Goal: Find specific page/section: Find specific page/section

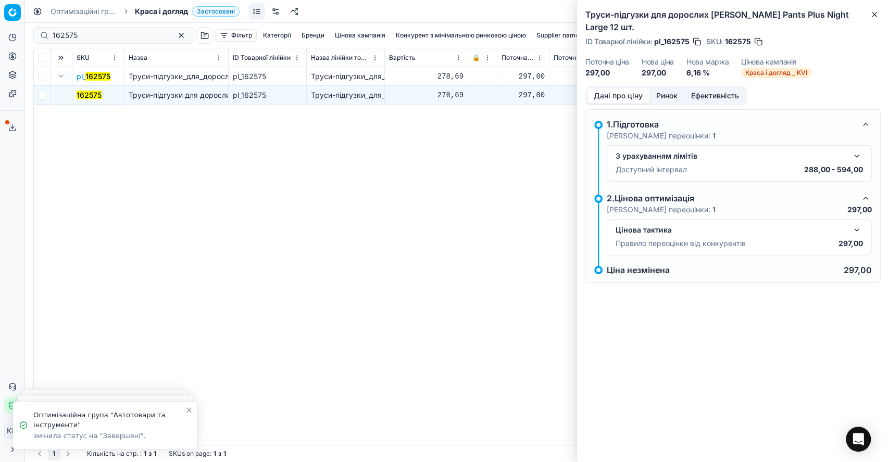
click at [50, 30] on div "162575" at bounding box center [113, 35] width 161 height 17
paste input "196097"
drag, startPoint x: 104, startPoint y: 31, endPoint x: 48, endPoint y: 31, distance: 56.2
click at [48, 31] on div "162575196097" at bounding box center [113, 35] width 161 height 17
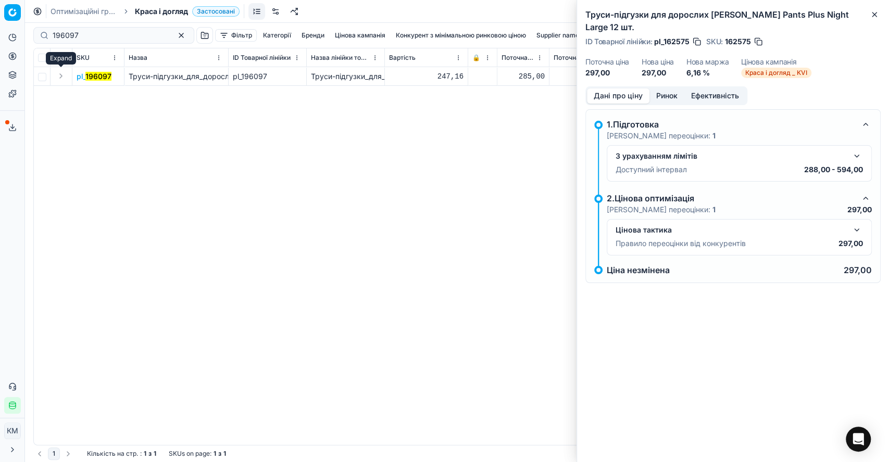
click at [59, 76] on button "Expand" at bounding box center [61, 76] width 12 height 12
drag, startPoint x: 72, startPoint y: 83, endPoint x: 89, endPoint y: 92, distance: 18.6
click at [89, 92] on mark "196097" at bounding box center [90, 95] width 26 height 9
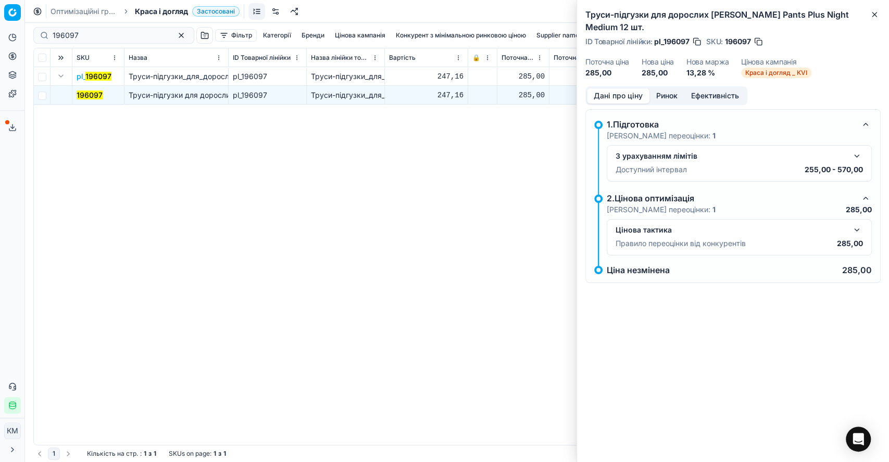
click at [854, 224] on button "button" at bounding box center [856, 230] width 12 height 12
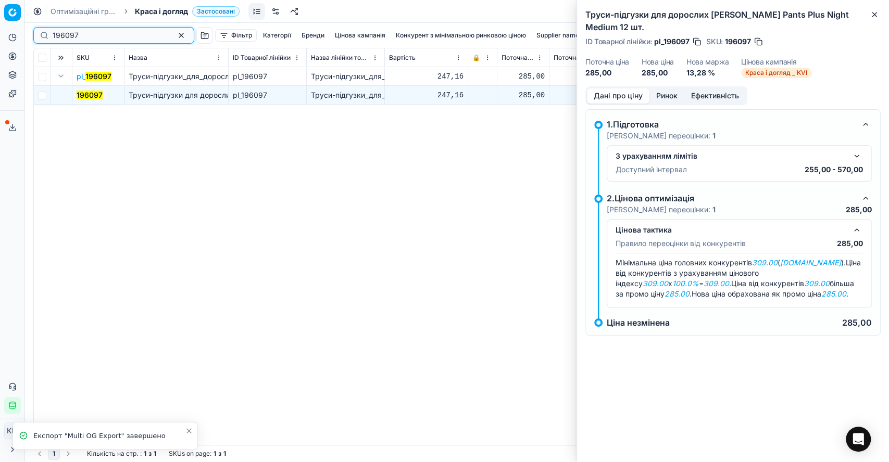
drag, startPoint x: 58, startPoint y: 34, endPoint x: 46, endPoint y: 34, distance: 12.5
click at [46, 34] on div "196097" at bounding box center [113, 35] width 161 height 17
paste input "418811"
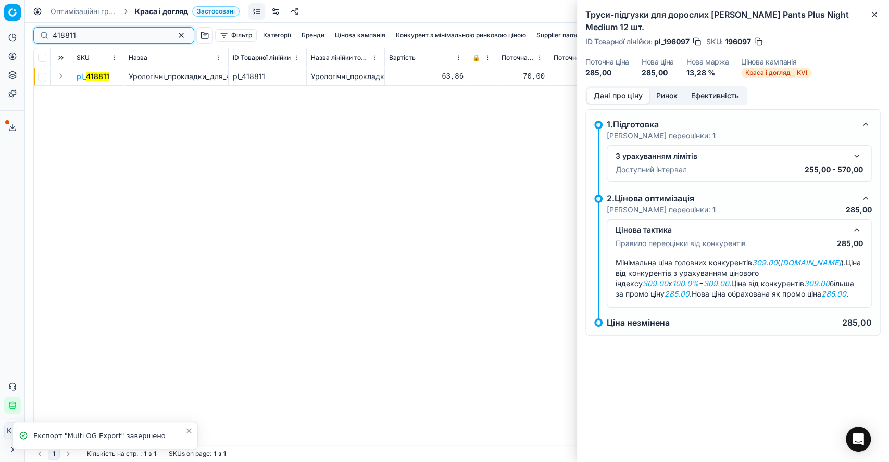
type input "418811"
click at [58, 70] on button "Expand" at bounding box center [61, 76] width 12 height 12
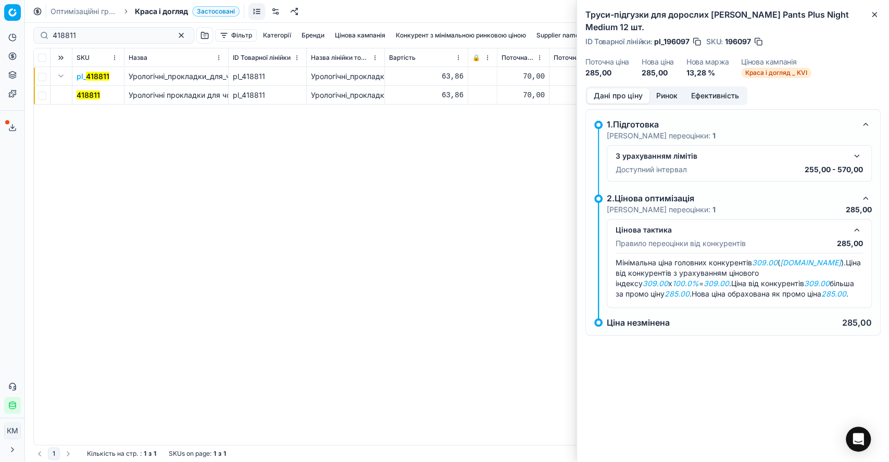
click at [84, 95] on mark "418811" at bounding box center [88, 95] width 23 height 9
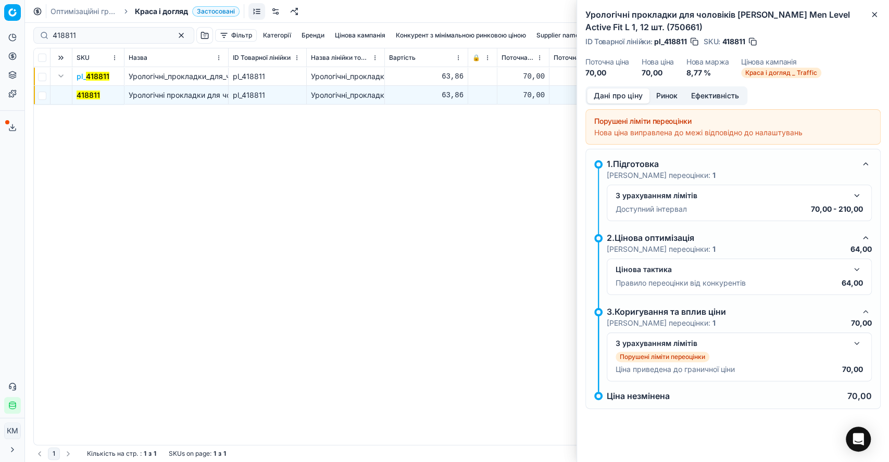
click at [797, 267] on div "Цінова тактика" at bounding box center [730, 269] width 231 height 10
click at [857, 270] on button "button" at bounding box center [856, 269] width 12 height 12
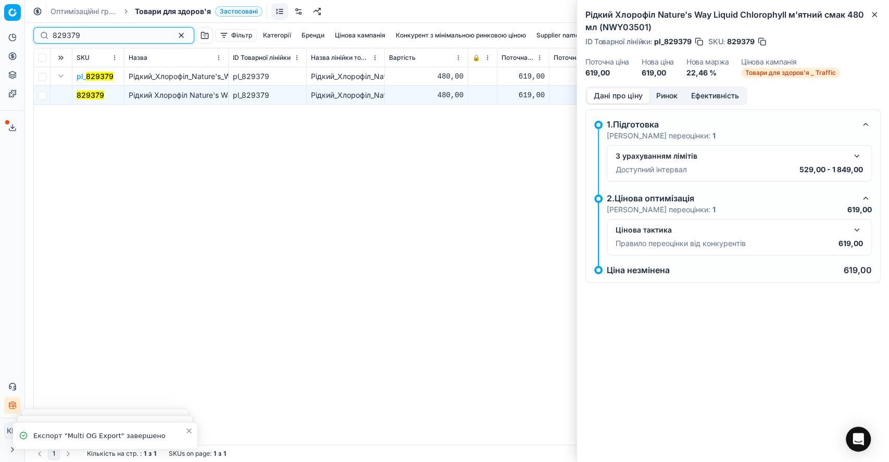
click at [89, 39] on input "829379" at bounding box center [110, 35] width 114 height 10
paste input "793386"
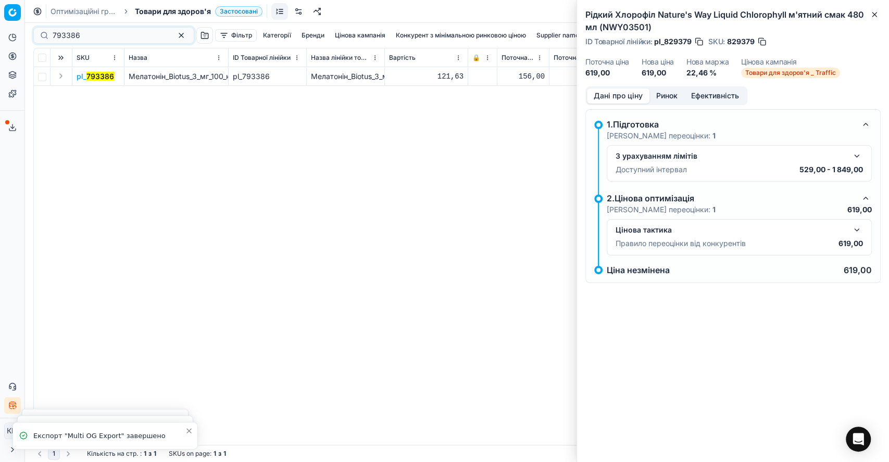
click at [62, 77] on button "Expand" at bounding box center [61, 76] width 12 height 12
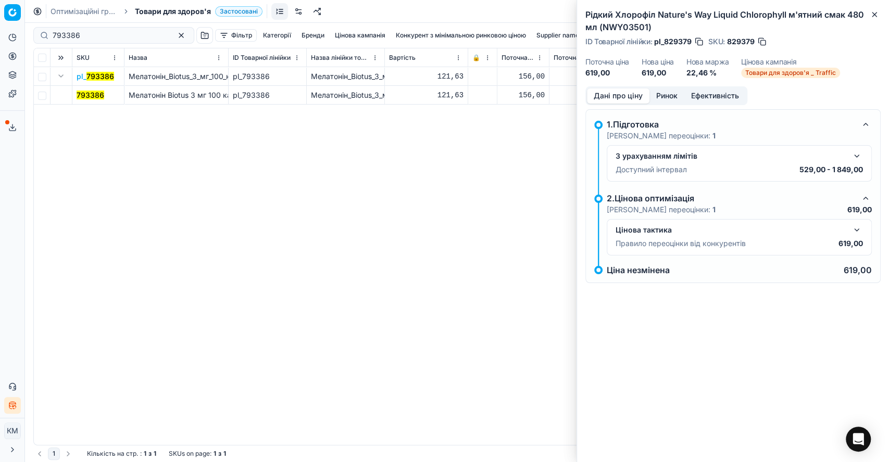
click at [92, 99] on mark "793386" at bounding box center [91, 95] width 28 height 9
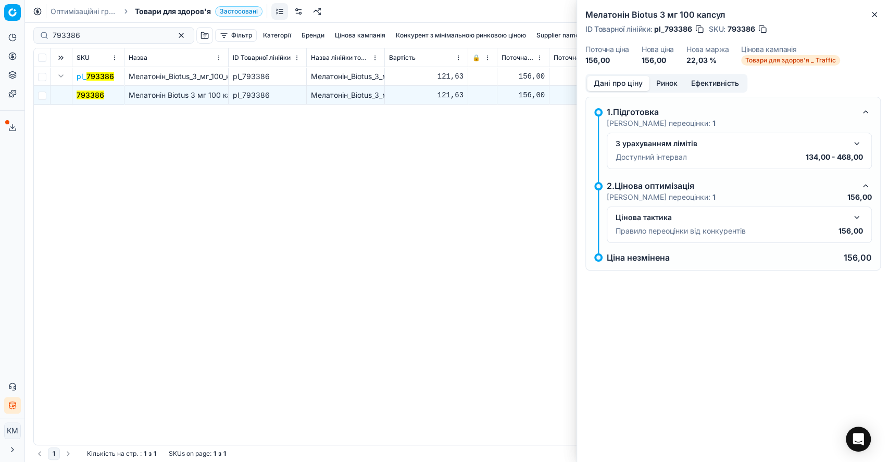
click at [856, 214] on button "button" at bounding box center [856, 217] width 12 height 12
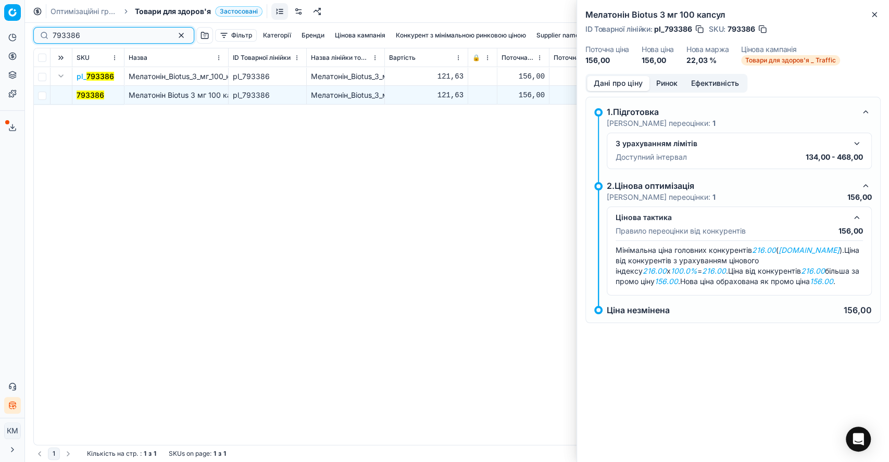
click at [89, 36] on input "793386" at bounding box center [110, 35] width 114 height 10
drag, startPoint x: 59, startPoint y: 32, endPoint x: 34, endPoint y: 30, distance: 25.0
click at [34, 30] on div "793386" at bounding box center [113, 35] width 161 height 17
paste input "433"
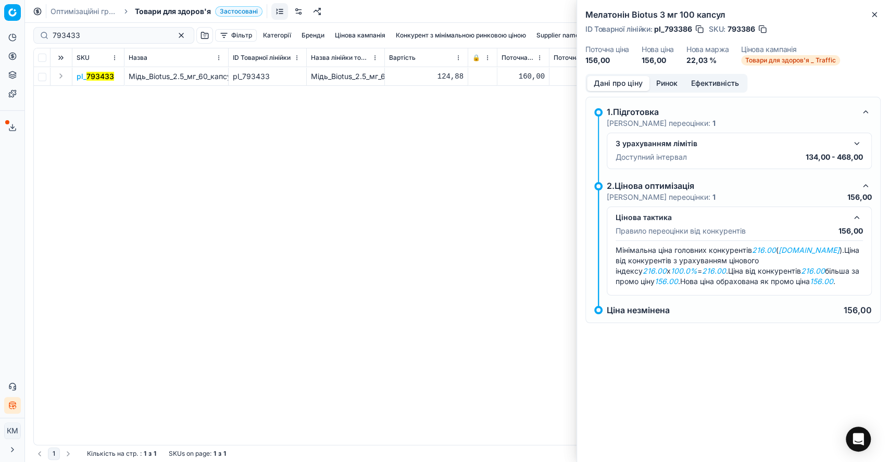
click at [61, 74] on button "Expand" at bounding box center [61, 76] width 12 height 12
click at [90, 94] on mark "793433" at bounding box center [91, 95] width 28 height 9
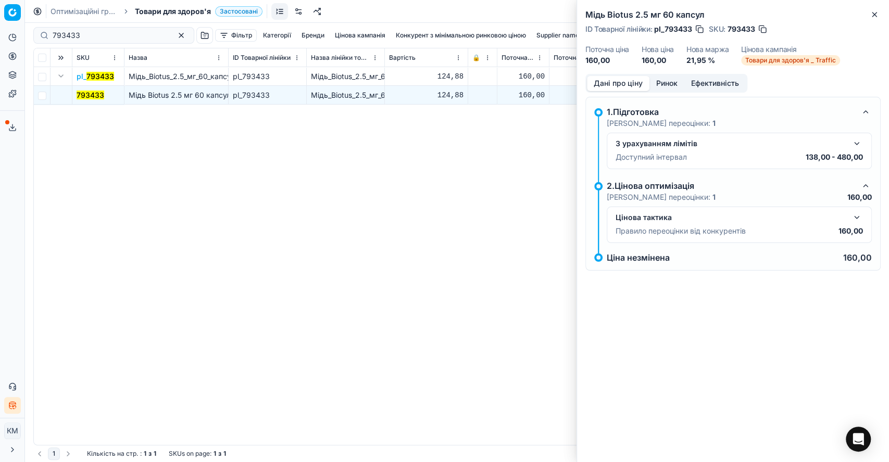
click at [858, 216] on button "button" at bounding box center [856, 217] width 12 height 12
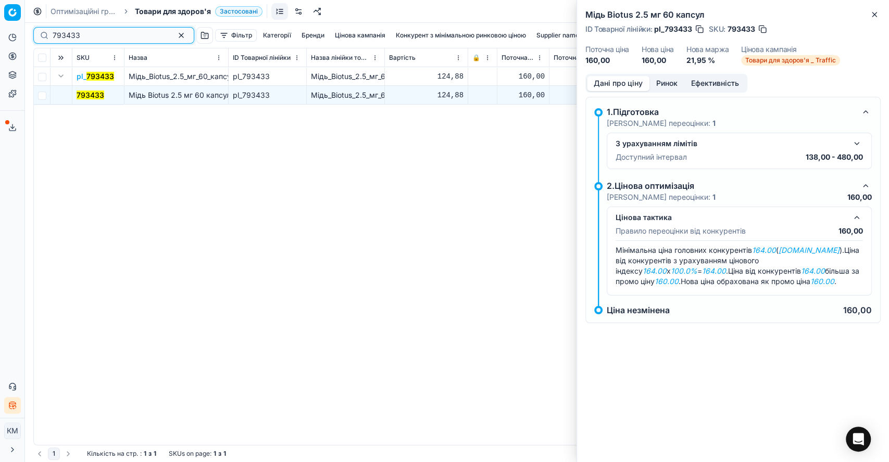
drag, startPoint x: 44, startPoint y: 34, endPoint x: 29, endPoint y: 34, distance: 15.1
click at [29, 34] on div "793433 Фільтр Категорії [PERSON_NAME] кампанія Конкурент з мінімальною ринковою…" at bounding box center [457, 242] width 864 height 439
paste input "1262449"
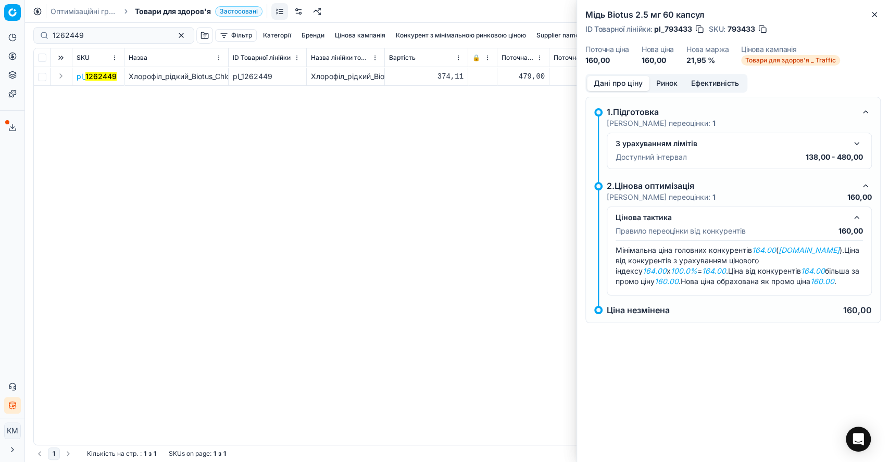
drag, startPoint x: 65, startPoint y: 74, endPoint x: 106, endPoint y: 92, distance: 45.0
click at [68, 78] on td at bounding box center [61, 76] width 22 height 19
click at [66, 74] on button "Expand" at bounding box center [61, 76] width 12 height 12
click at [98, 94] on mark "1262449" at bounding box center [92, 95] width 31 height 9
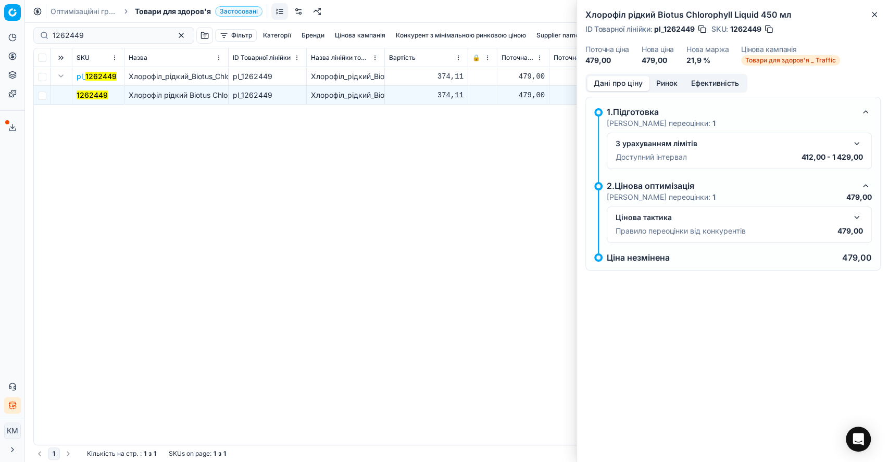
click at [852, 218] on button "button" at bounding box center [856, 217] width 12 height 12
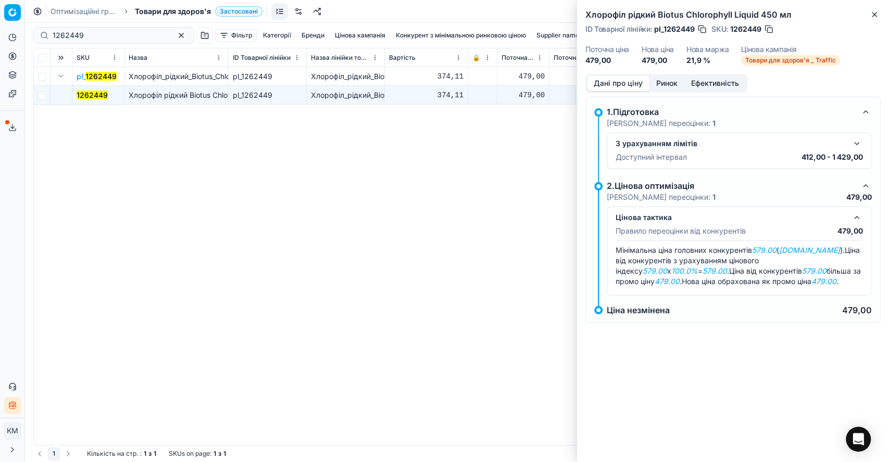
drag, startPoint x: 92, startPoint y: 28, endPoint x: 35, endPoint y: 30, distance: 56.2
click at [35, 30] on div "1262449" at bounding box center [113, 35] width 161 height 17
paste input "793438"
drag, startPoint x: 85, startPoint y: 34, endPoint x: 43, endPoint y: 34, distance: 42.2
click at [43, 34] on div "1262449793438 Фільтр Категорії [PERSON_NAME] кампанія Конкурент з мінімальною р…" at bounding box center [457, 242] width 864 height 439
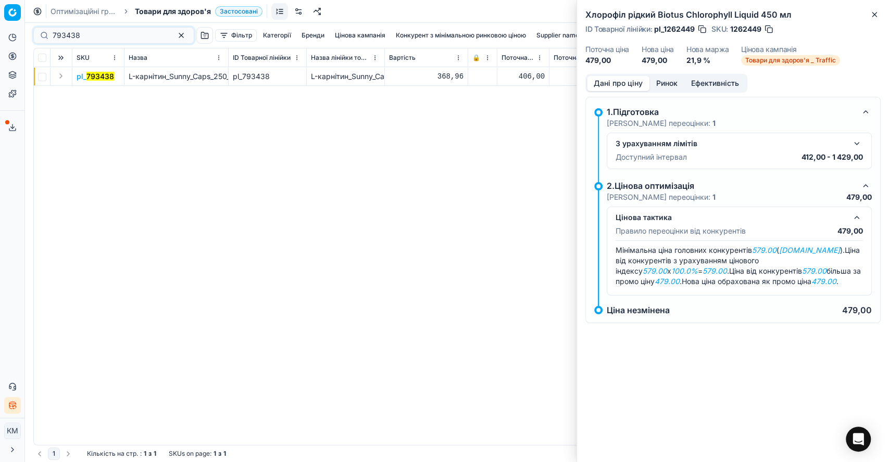
click at [60, 78] on button "Expand" at bounding box center [61, 76] width 12 height 12
click at [87, 95] on mark "793438" at bounding box center [91, 95] width 28 height 9
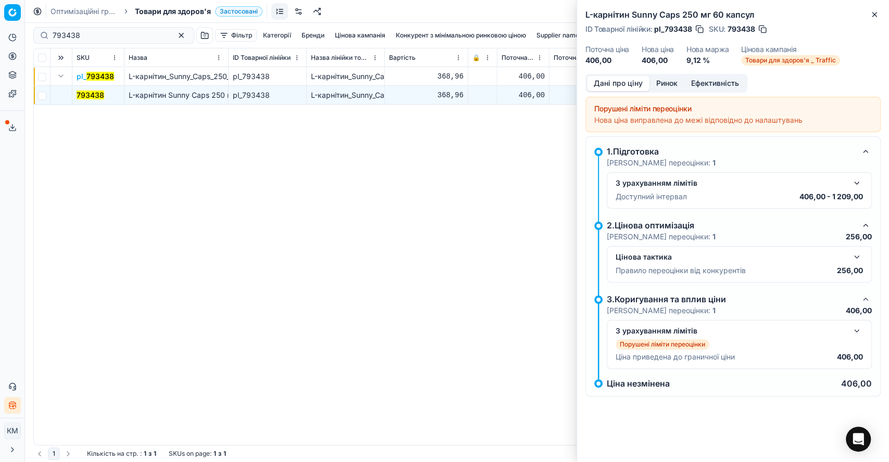
click at [855, 257] on button "button" at bounding box center [856, 257] width 12 height 12
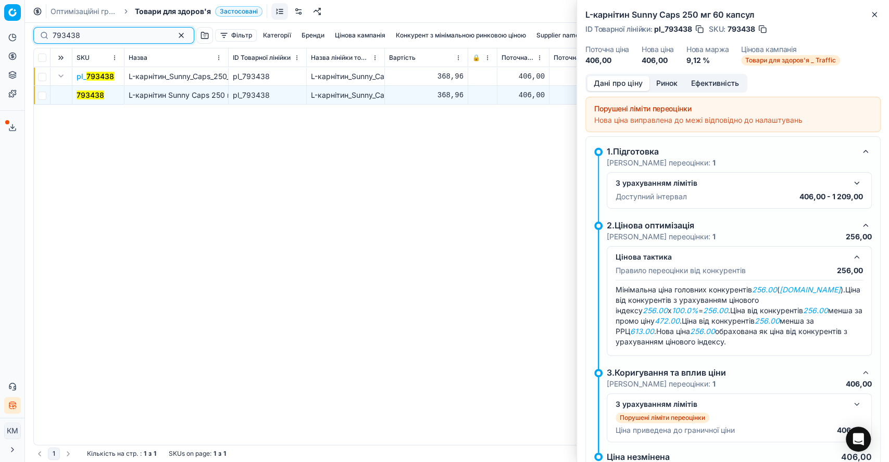
click at [80, 30] on input "793438" at bounding box center [110, 35] width 114 height 10
paste input "1305261"
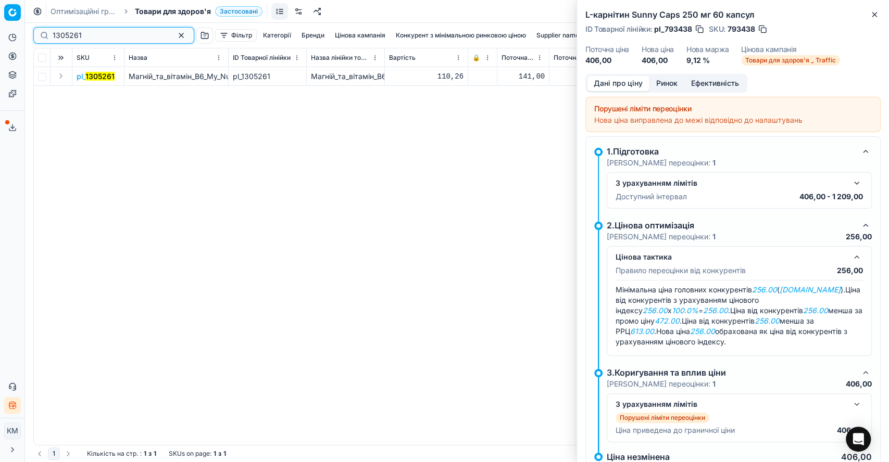
type input "1305261"
click at [60, 76] on button "Expand" at bounding box center [61, 76] width 12 height 12
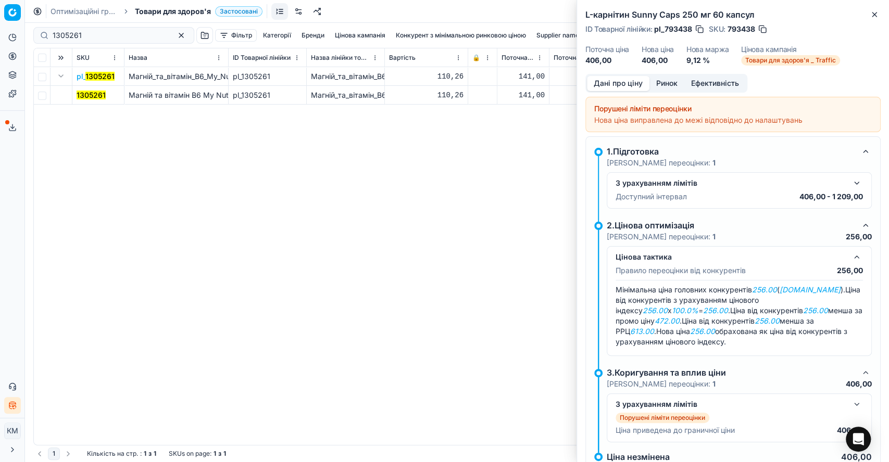
click at [88, 91] on mark "1305261" at bounding box center [91, 95] width 29 height 9
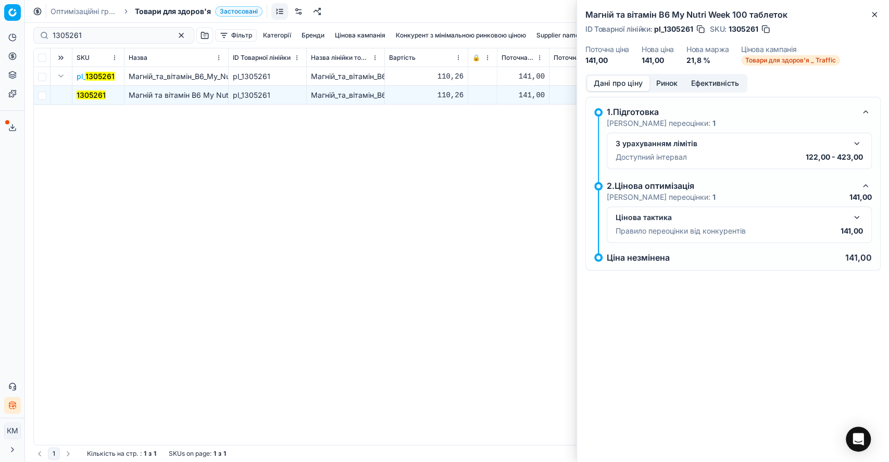
click at [857, 217] on button "button" at bounding box center [856, 217] width 12 height 12
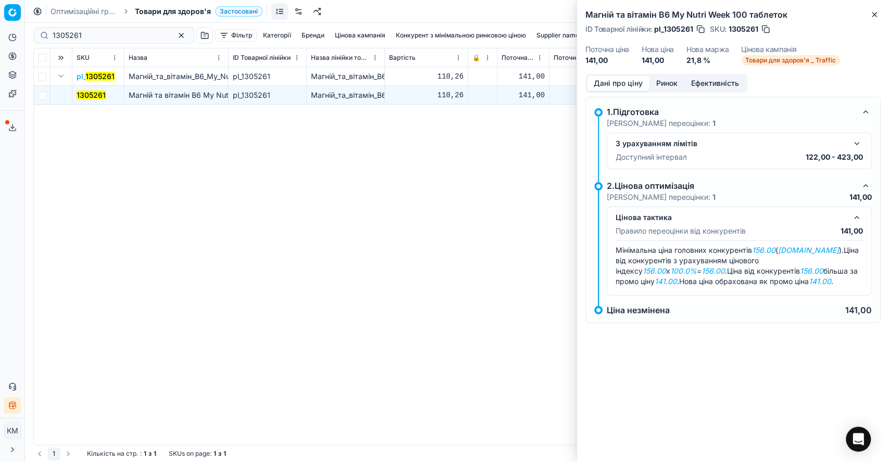
click at [677, 277] on em "141.00" at bounding box center [665, 281] width 22 height 9
click at [809, 279] on em "141.00" at bounding box center [820, 281] width 22 height 9
